Goal: Information Seeking & Learning: Learn about a topic

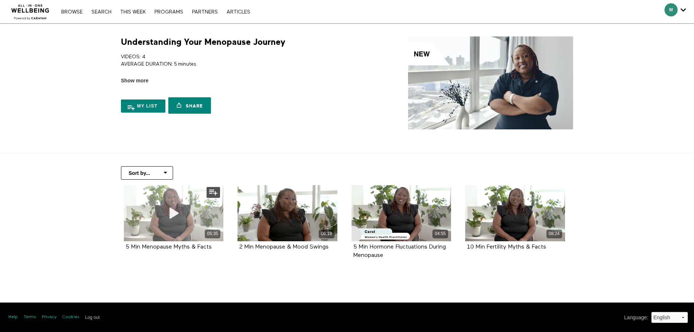
click at [177, 223] on span at bounding box center [173, 213] width 22 height 22
